Goal: Information Seeking & Learning: Learn about a topic

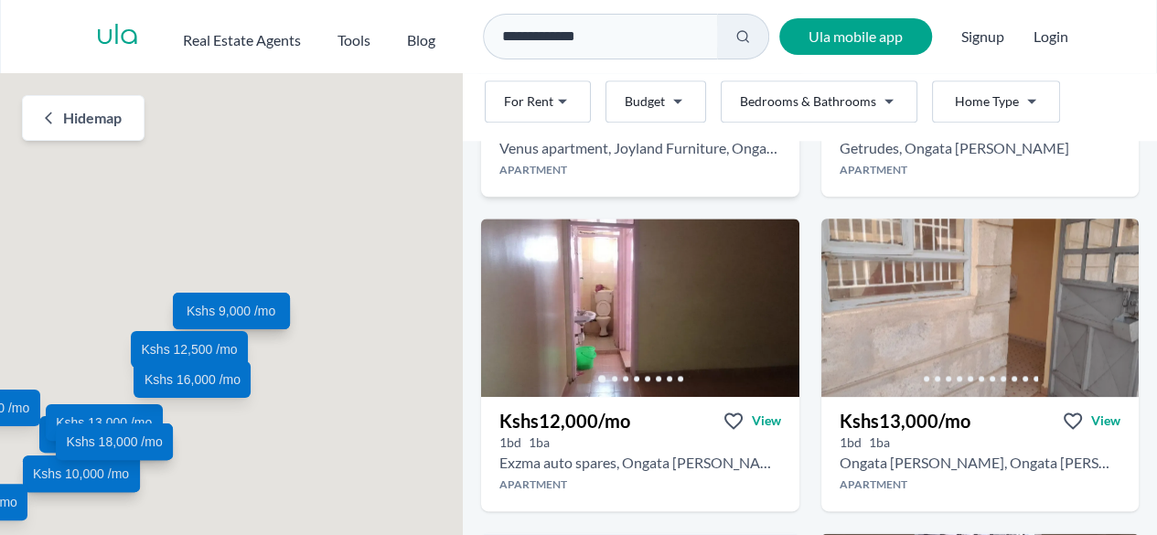
scroll to position [969, 0]
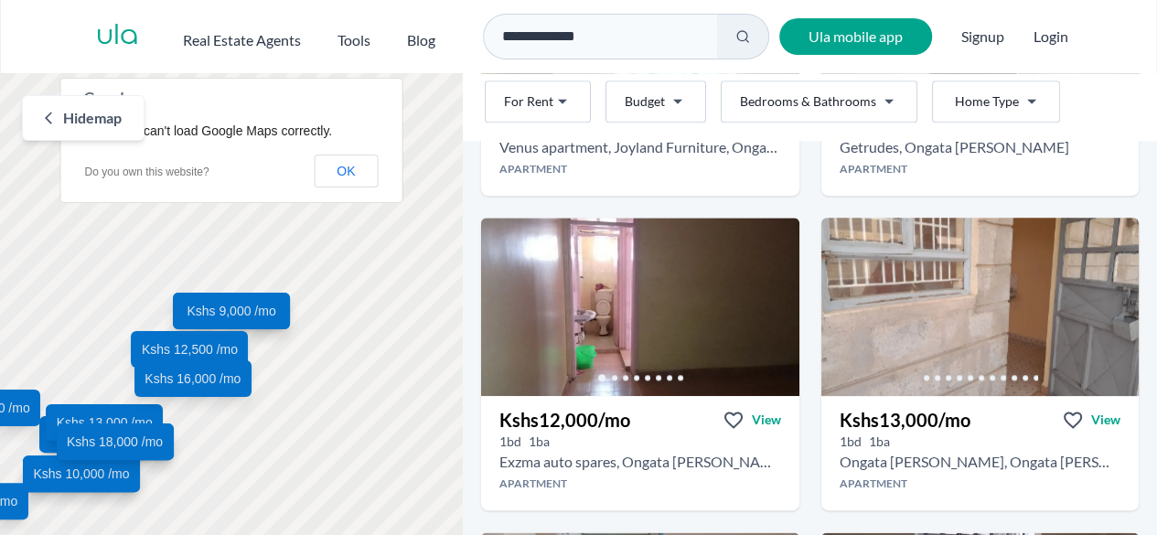
drag, startPoint x: 282, startPoint y: 407, endPoint x: 336, endPoint y: 347, distance: 80.9
click at [336, 347] on div "Kshs 9,000 /mo Kshs 9,000 /mo Kshs 8,000 /mo Kshs 11,000 /mo Kshs 12,500 /mo Ks…" at bounding box center [231, 311] width 463 height 476
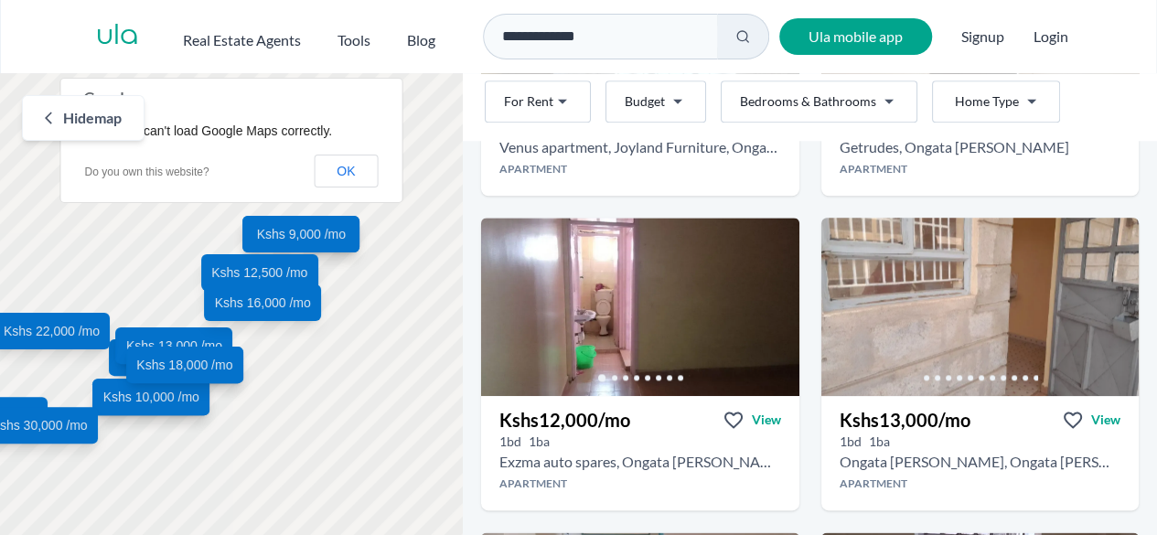
click at [336, 347] on div "Kshs 9,000 /mo Kshs 9,000 /mo Kshs 8,000 /mo Kshs 11,000 /mo Kshs 12,500 /mo Ks…" at bounding box center [231, 311] width 463 height 476
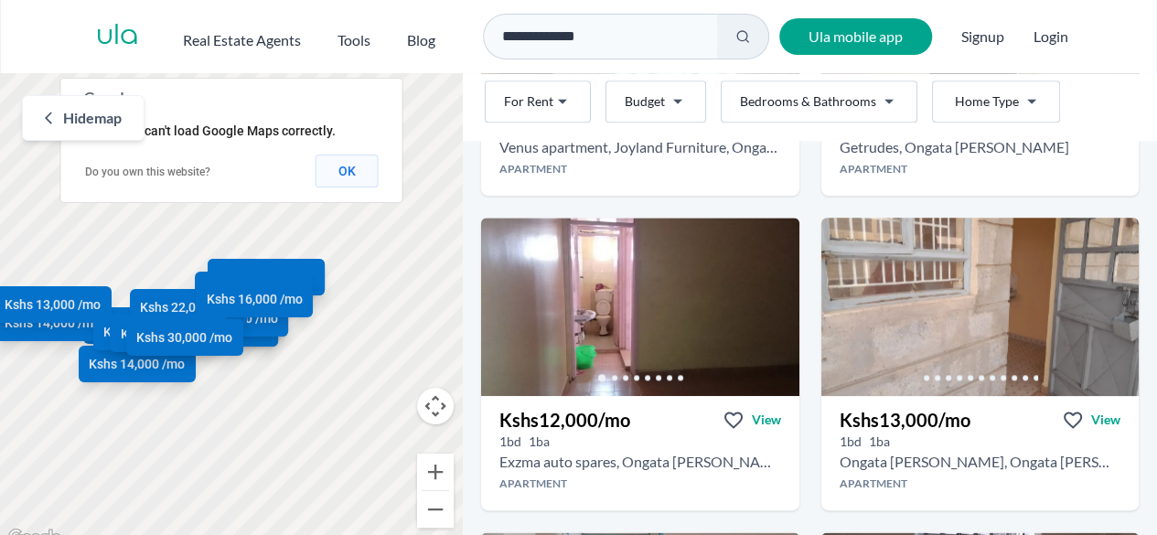
click at [343, 164] on button "OK" at bounding box center [346, 171] width 63 height 33
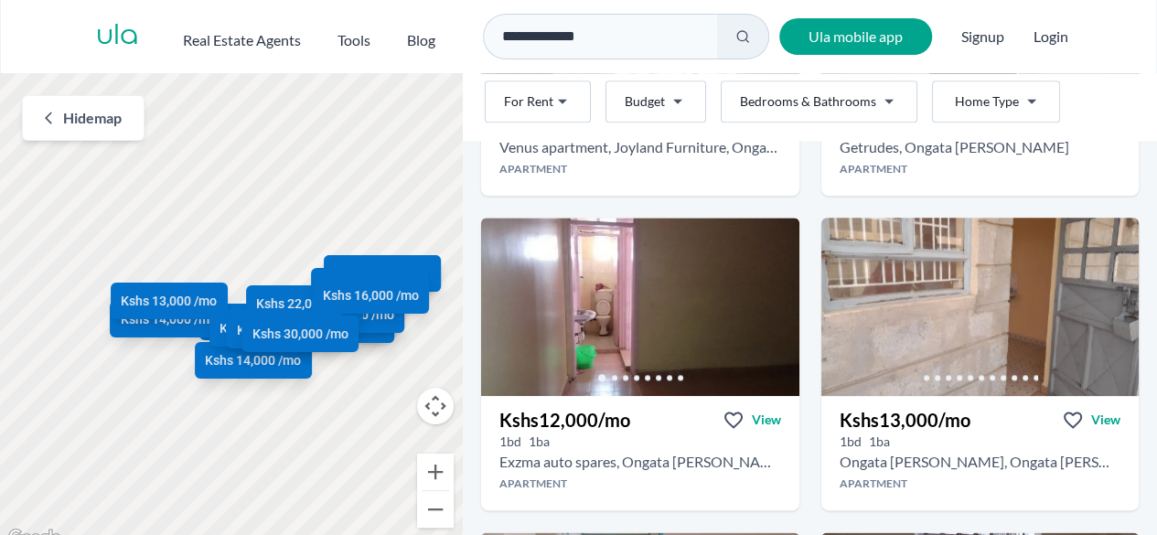
drag, startPoint x: 188, startPoint y: 396, endPoint x: 351, endPoint y: 382, distance: 163.3
click at [351, 382] on div "Kshs 9,000 /mo Kshs 9,000 /mo Kshs 8,000 /mo Kshs 11,000 /mo Kshs 12,500 /mo Ks…" at bounding box center [231, 311] width 463 height 476
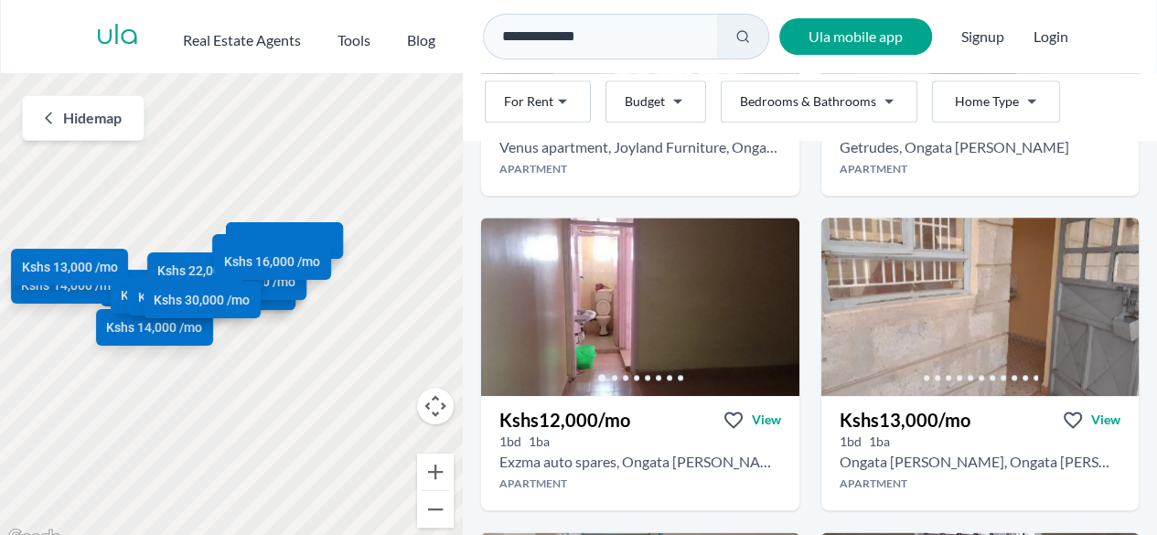
drag, startPoint x: 358, startPoint y: 271, endPoint x: 120, endPoint y: 225, distance: 242.1
click at [120, 225] on div "Kshs 9,000 /mo Kshs 9,000 /mo Kshs 8,000 /mo Kshs 11,000 /mo Kshs 12,500 /mo Ks…" at bounding box center [231, 311] width 463 height 476
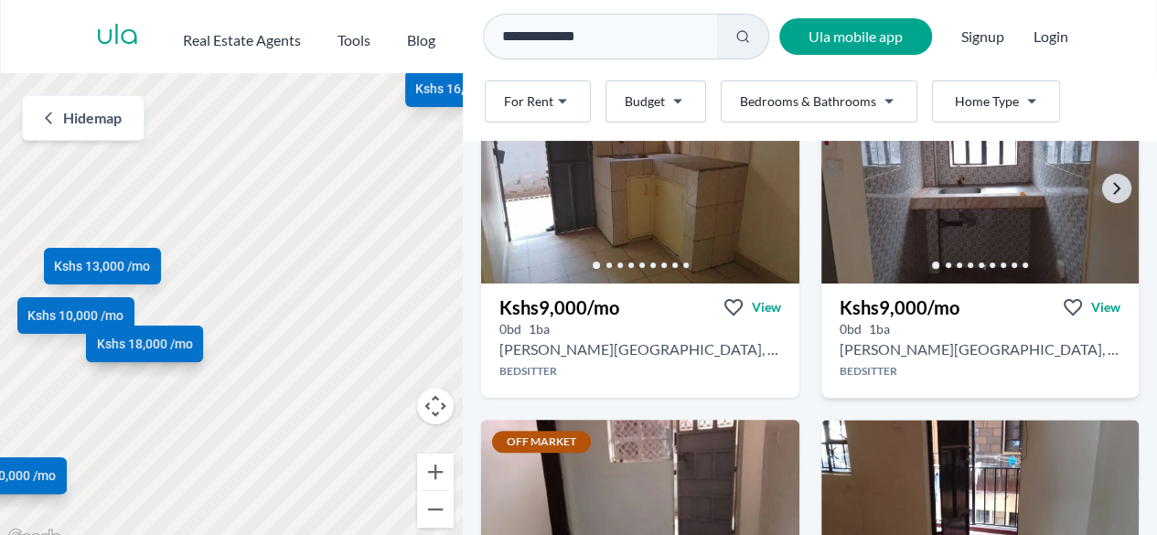
scroll to position [146, 0]
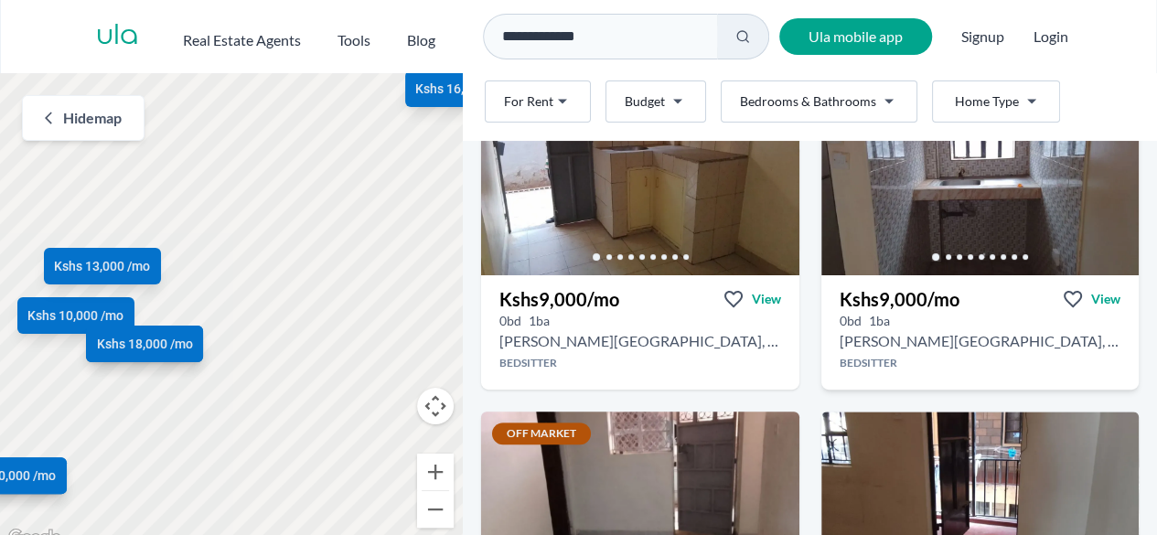
click at [909, 287] on h3 "Kshs 9,000 /mo" at bounding box center [899, 299] width 120 height 26
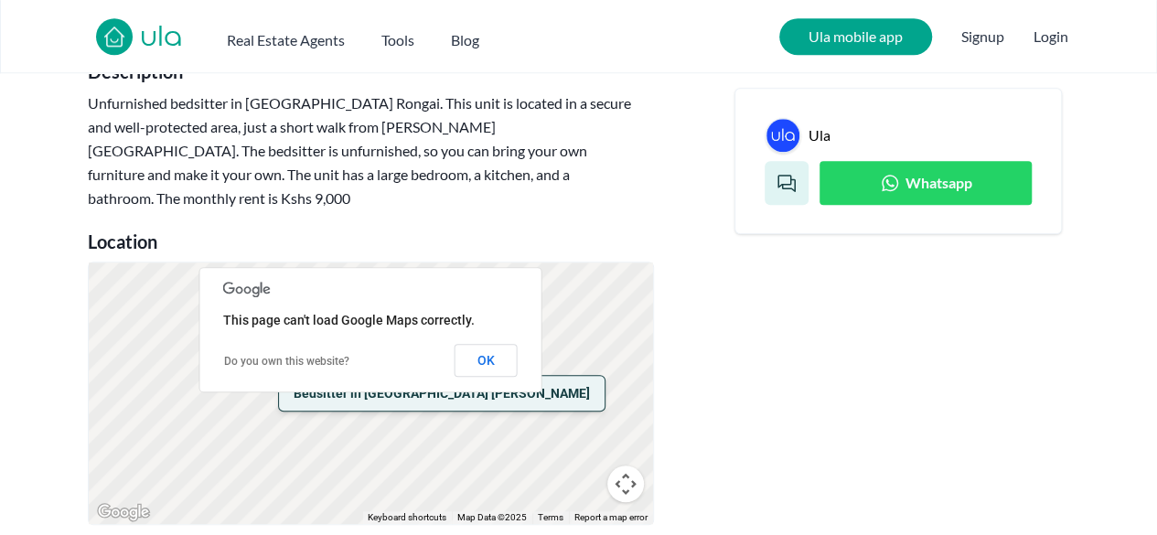
scroll to position [711, 0]
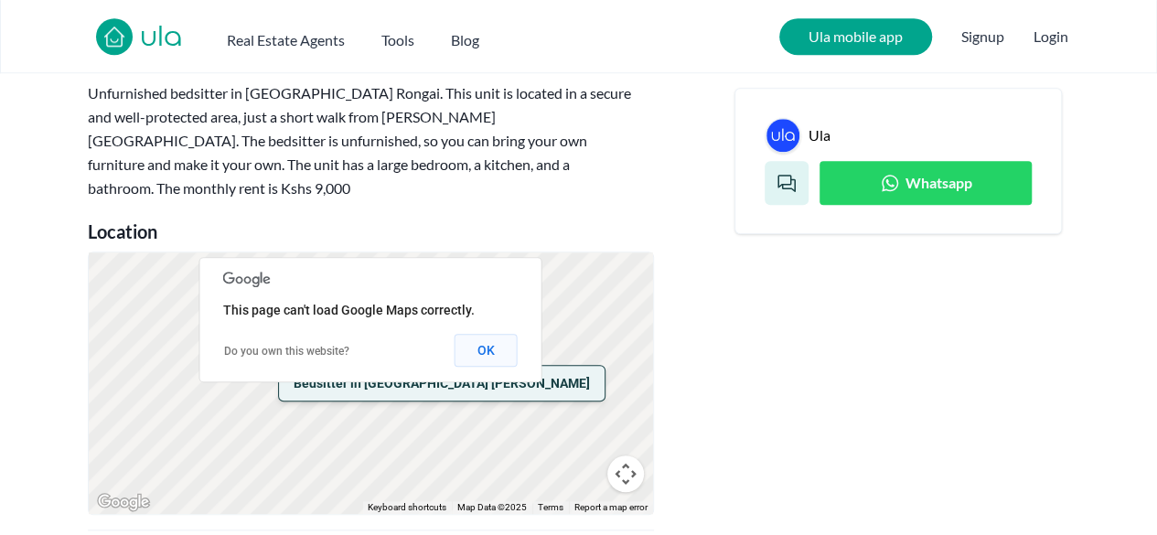
click at [488, 334] on button "OK" at bounding box center [485, 350] width 63 height 33
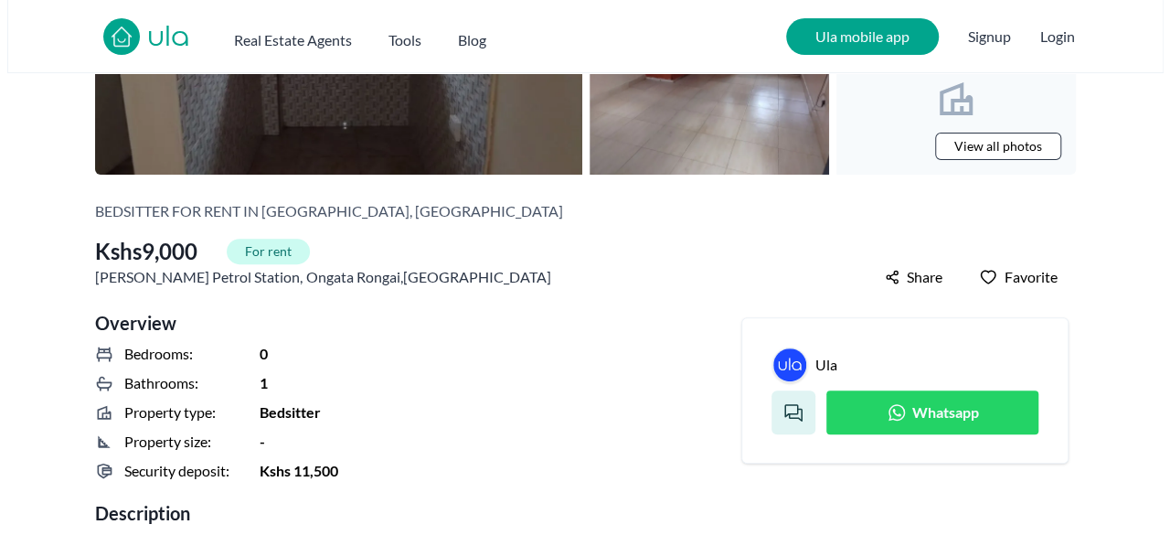
scroll to position [0, 0]
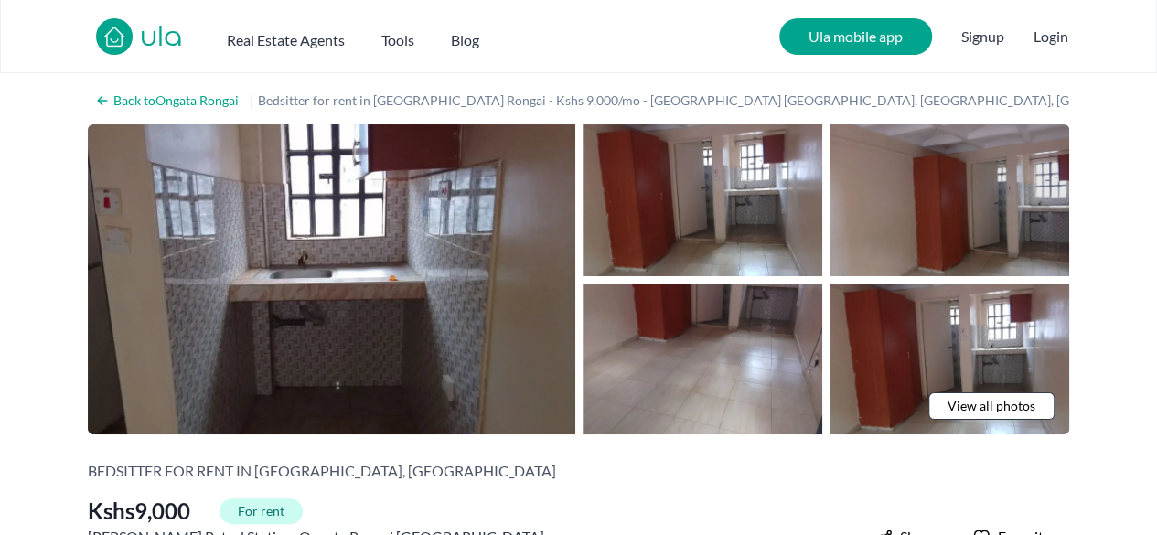
click at [979, 212] on img at bounding box center [949, 200] width 240 height 152
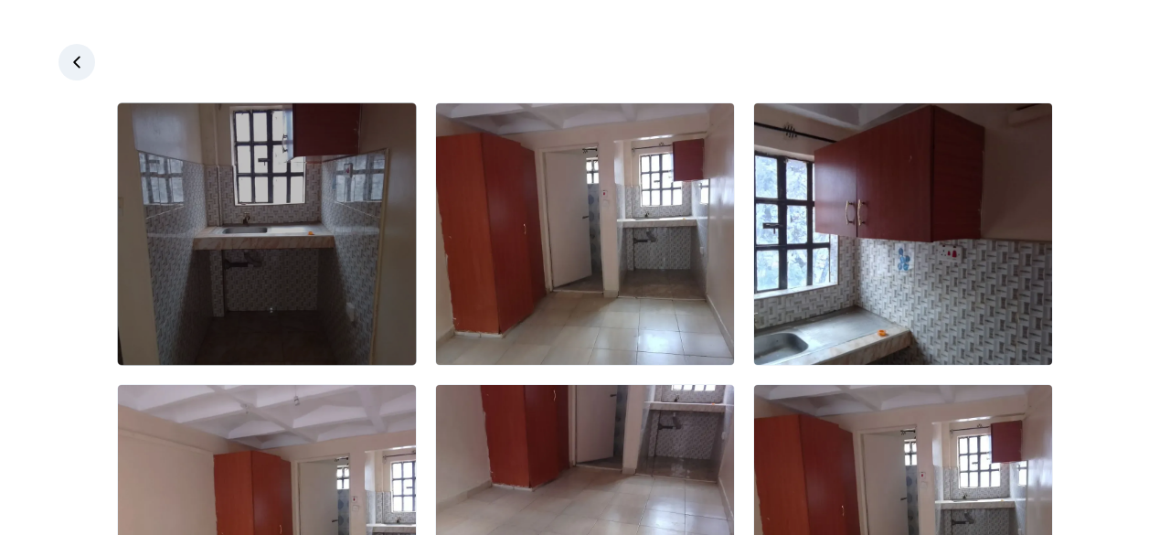
click at [242, 221] on img at bounding box center [267, 234] width 298 height 262
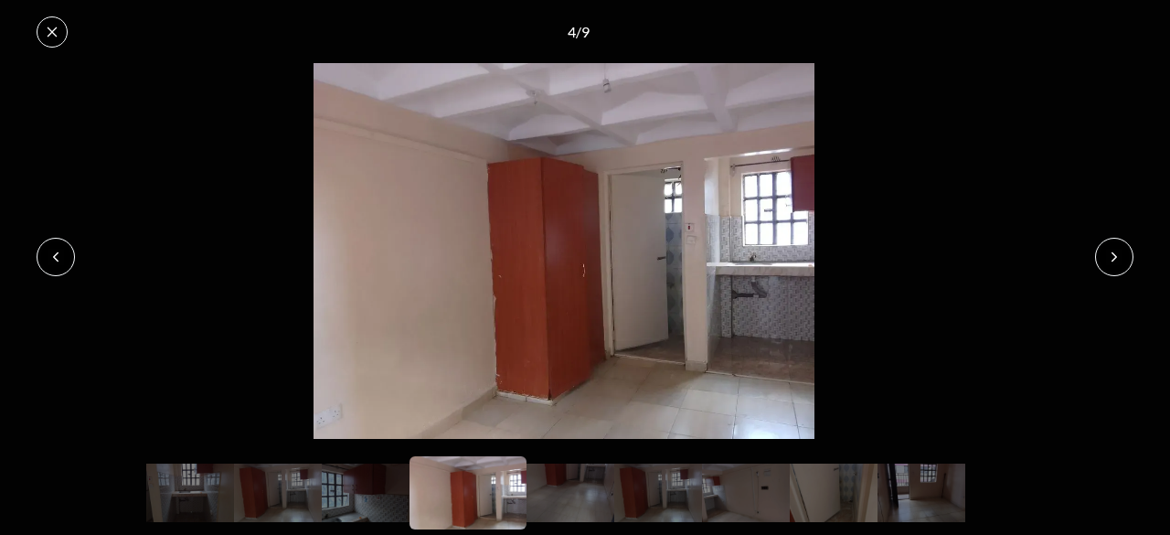
click at [971, 87] on img at bounding box center [564, 251] width 1132 height 376
click at [1015, 172] on img at bounding box center [564, 251] width 1132 height 376
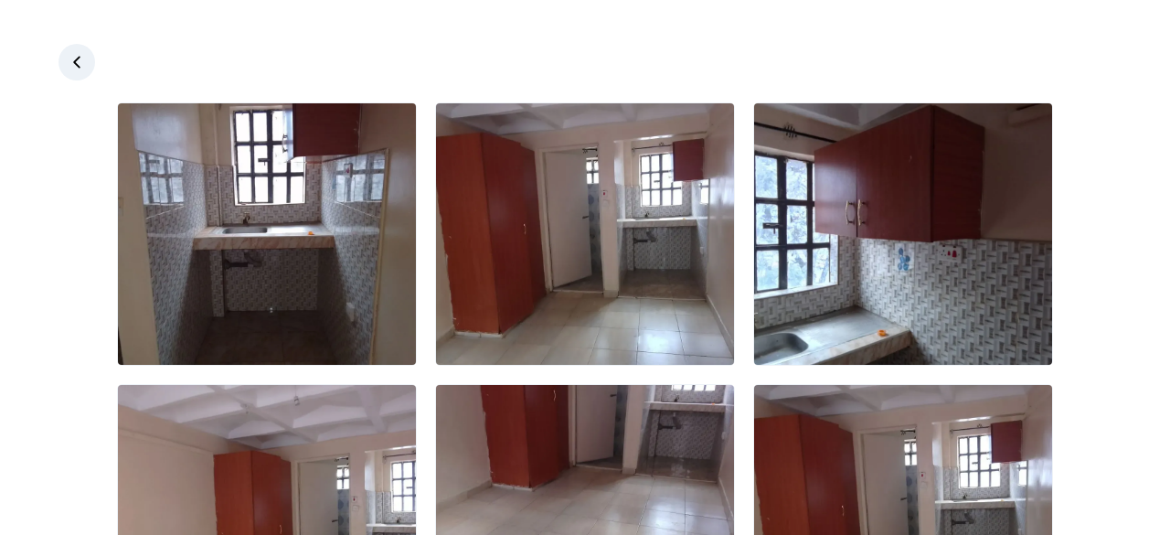
scroll to position [437, 0]
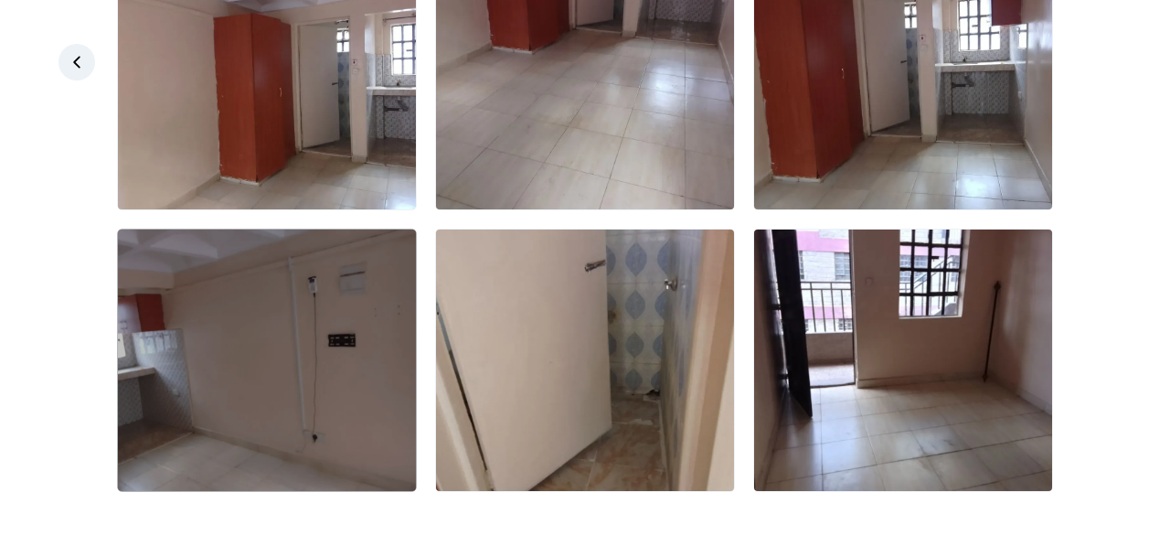
click at [327, 371] on img at bounding box center [267, 361] width 298 height 262
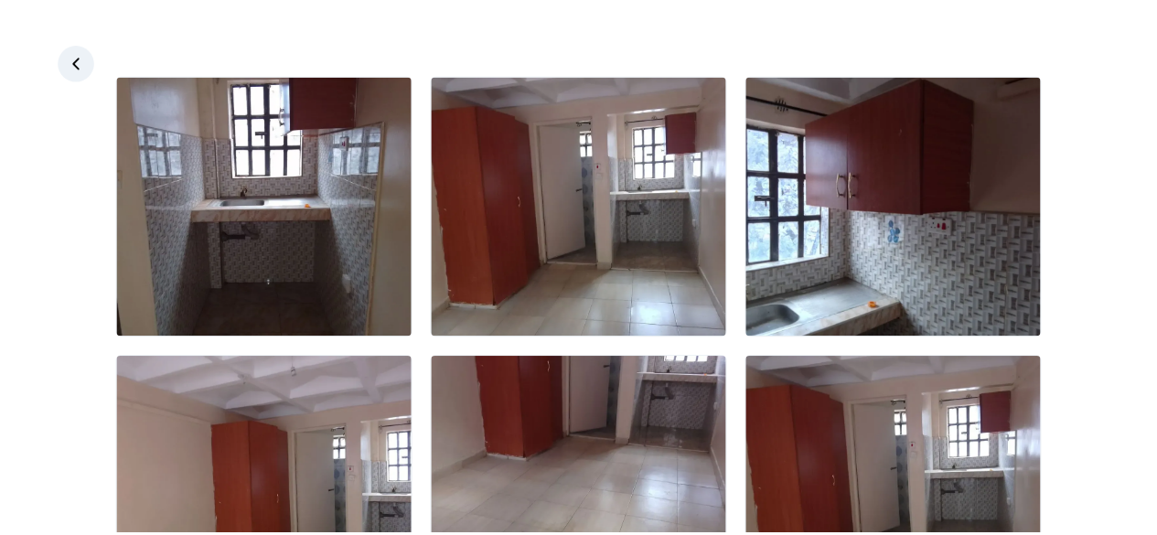
scroll to position [0, 0]
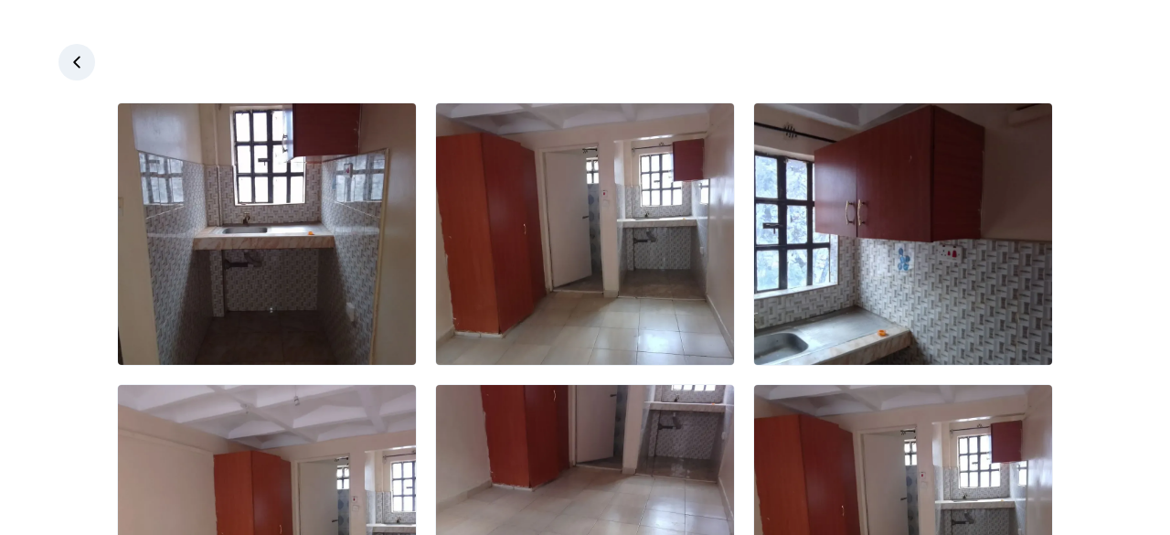
click at [66, 54] on link at bounding box center [77, 62] width 37 height 37
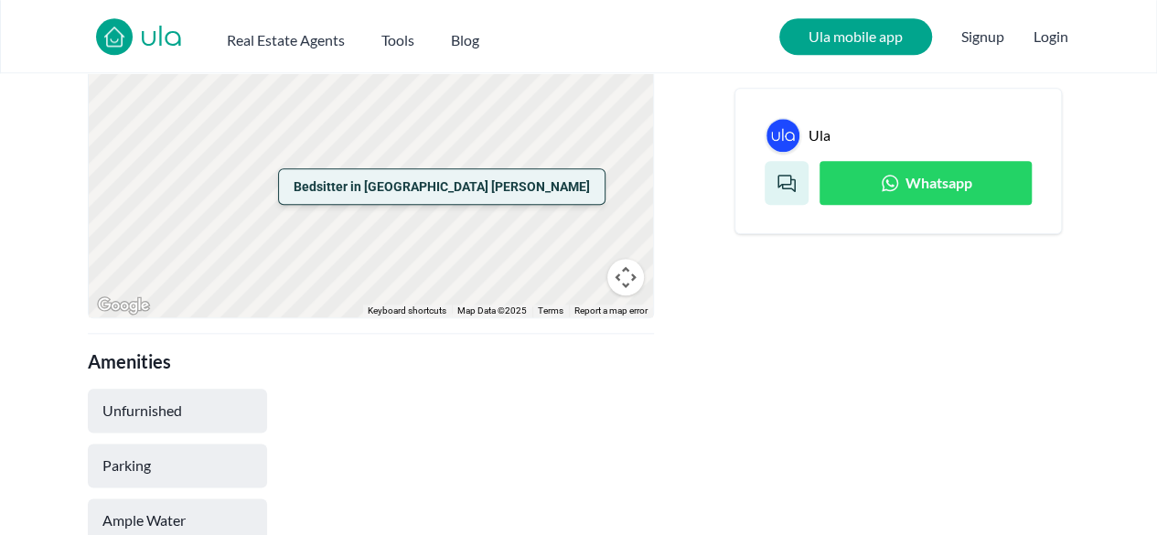
scroll to position [909, 0]
